Goal: Navigation & Orientation: Find specific page/section

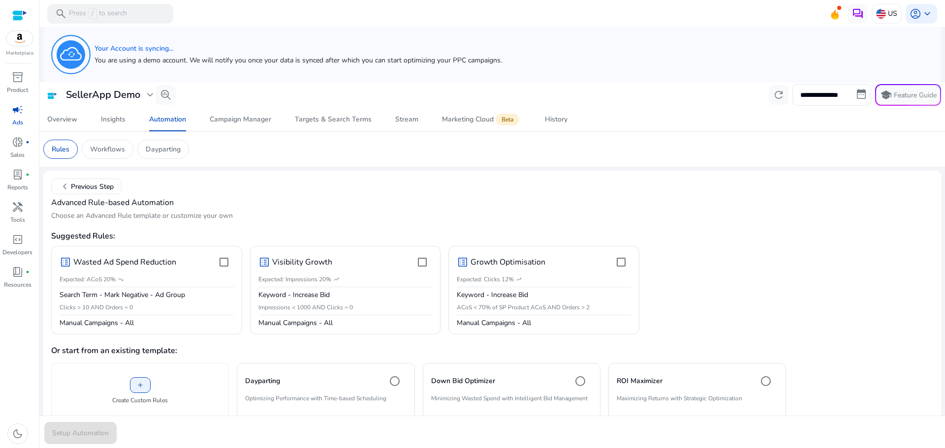
click at [16, 116] on span "campaign" at bounding box center [18, 110] width 12 height 12
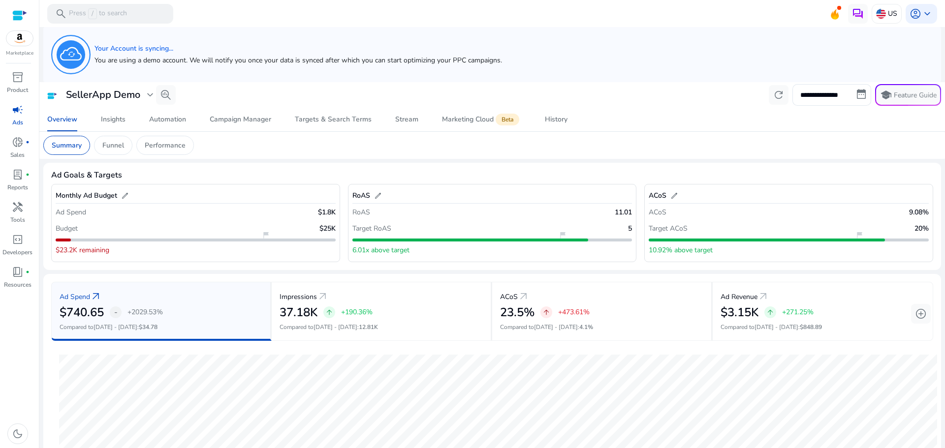
click at [638, 113] on div "Overview Insights Automation Campaign Manager Targets & Search Terms Stream Mar…" at bounding box center [492, 120] width 914 height 24
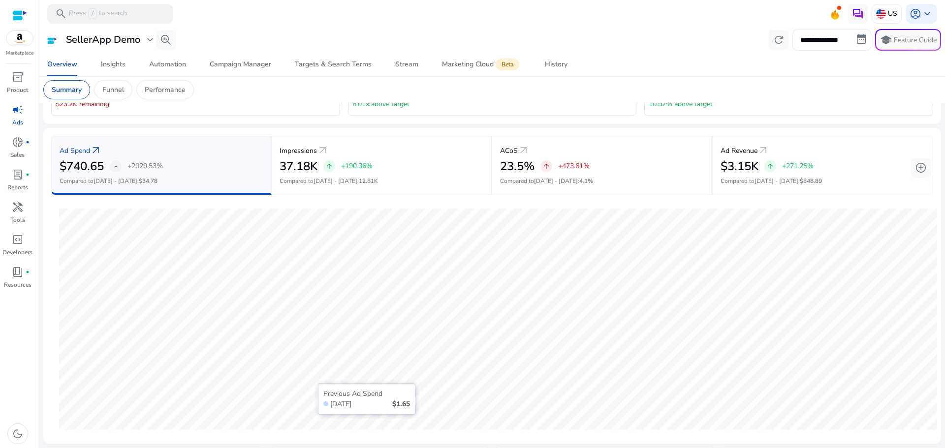
scroll to position [246, 0]
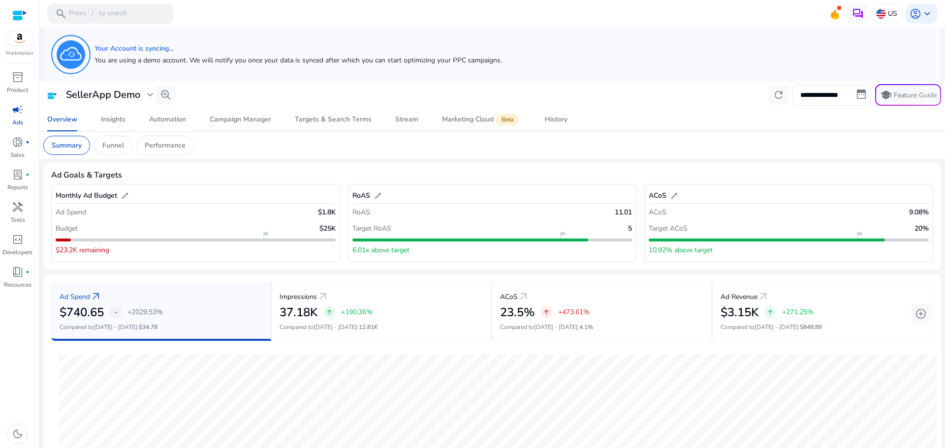
scroll to position [246, 0]
